Goal: Task Accomplishment & Management: Complete application form

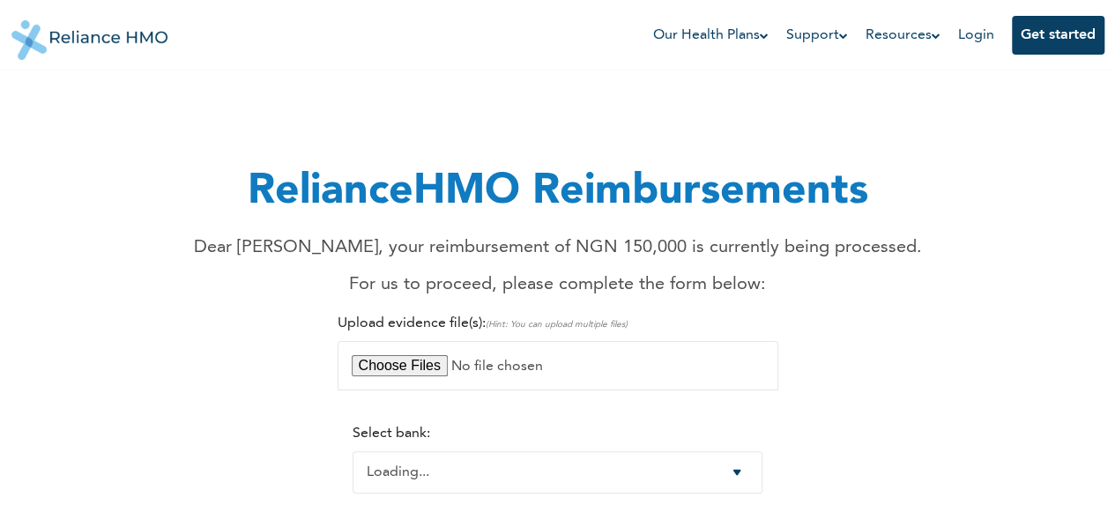
select select "-1"
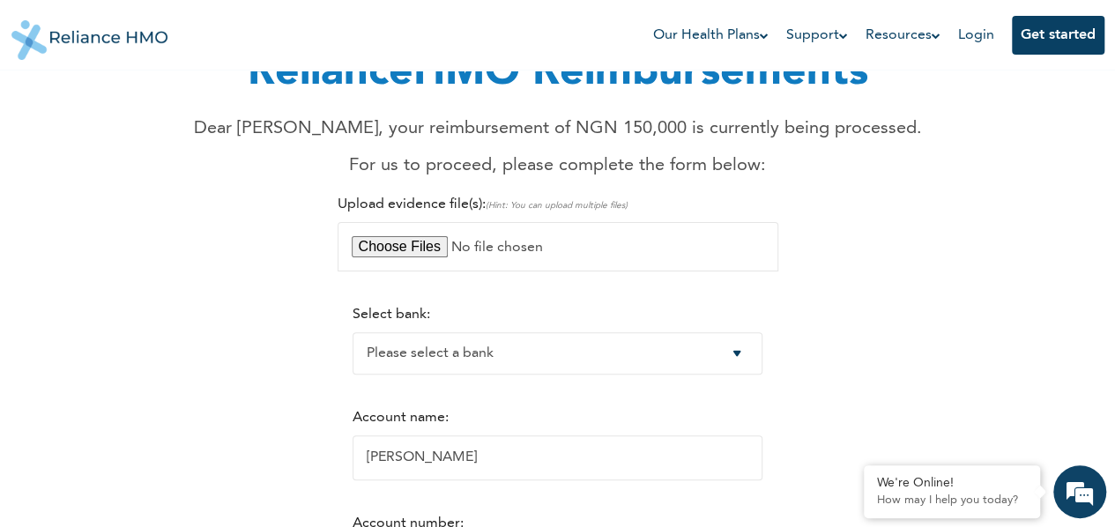
scroll to position [88, 0]
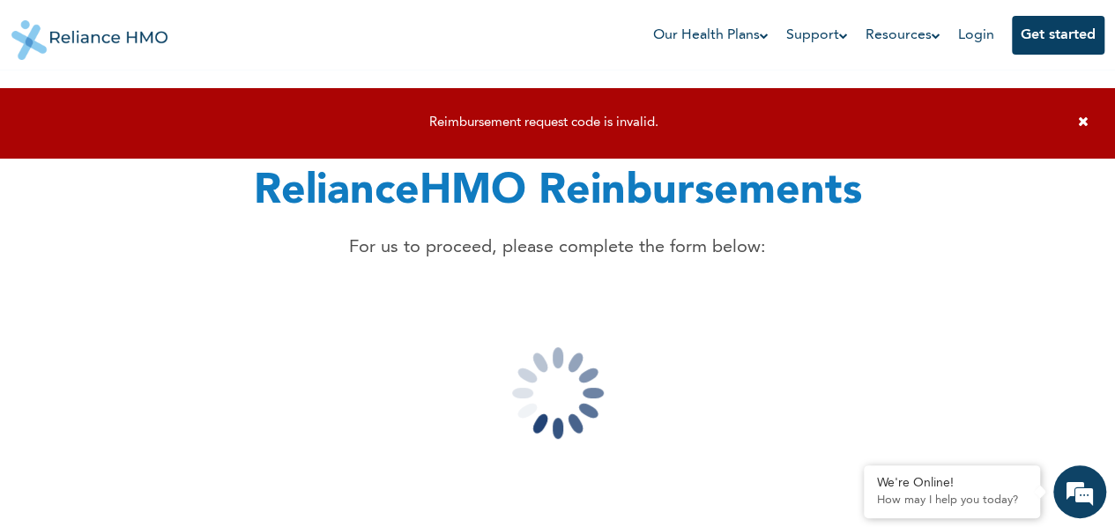
click at [1086, 120] on icon at bounding box center [1083, 121] width 11 height 13
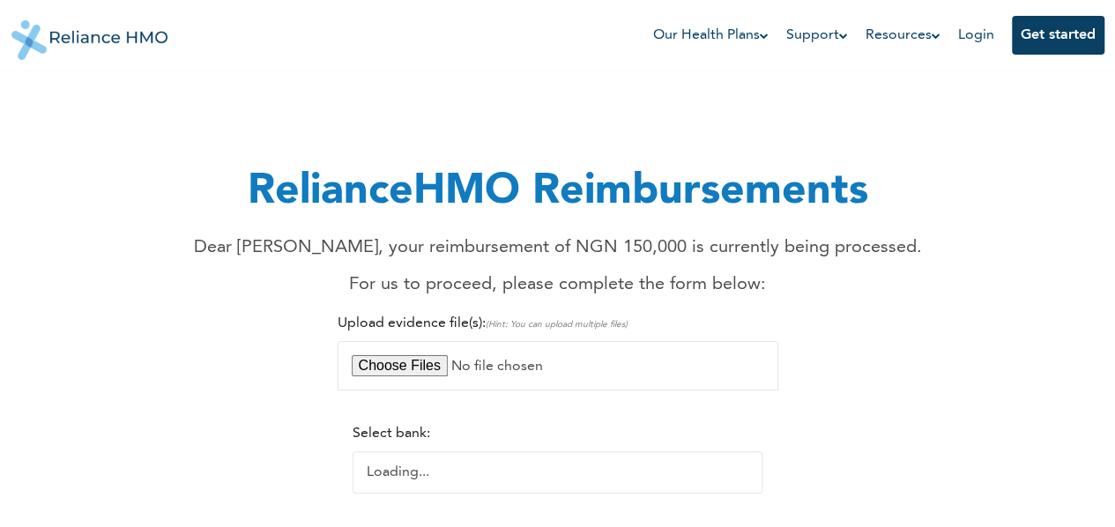
select select "-1"
